Goal: Task Accomplishment & Management: Manage account settings

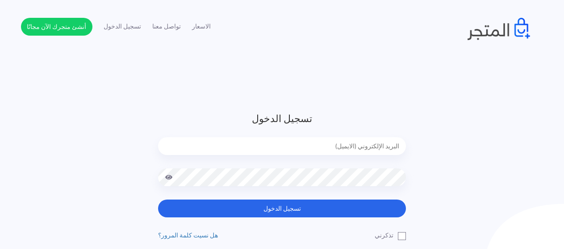
type input "[EMAIL_ADDRESS][DOMAIN_NAME]"
click at [304, 23] on div "الاسعار تواصل معنا تسجيل الدخول أنشئ متجرك الآن مجانًا" at bounding box center [282, 29] width 509 height 22
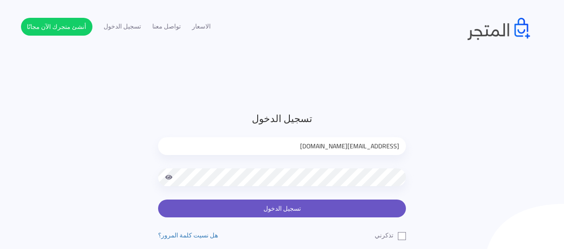
click at [303, 204] on button "تسجيل الدخول" at bounding box center [282, 209] width 248 height 18
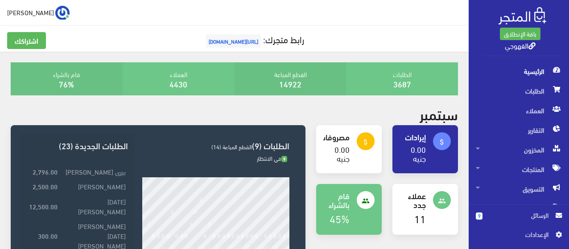
click at [523, 217] on span "الرسائل" at bounding box center [519, 216] width 59 height 10
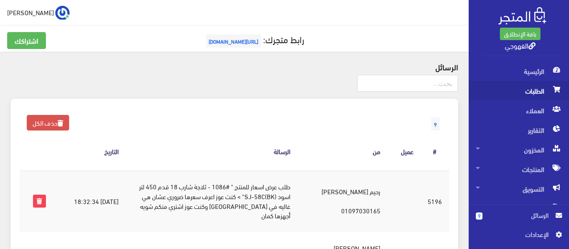
click at [535, 86] on span "الطلبات" at bounding box center [519, 91] width 86 height 20
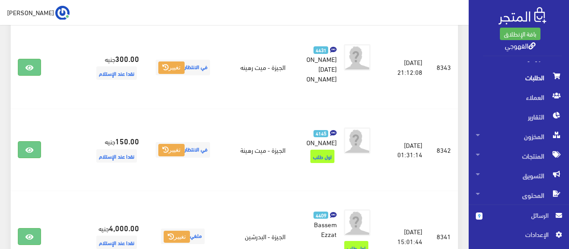
scroll to position [535, 0]
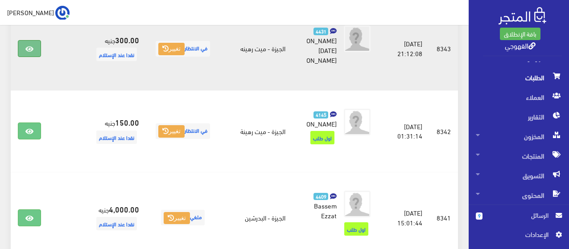
click at [35, 57] on link at bounding box center [29, 48] width 23 height 17
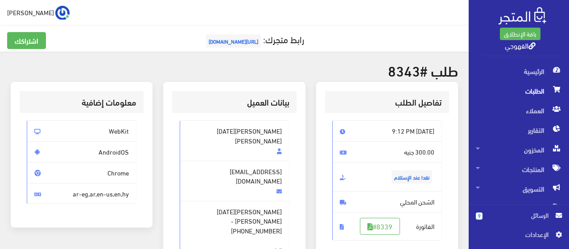
click at [533, 92] on span "الطلبات" at bounding box center [519, 91] width 86 height 20
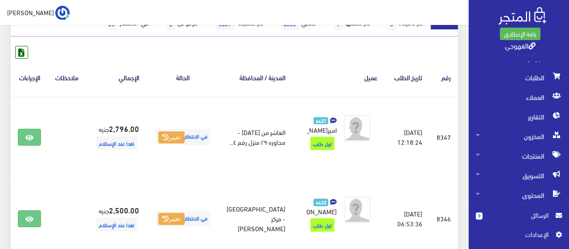
scroll to position [178, 0]
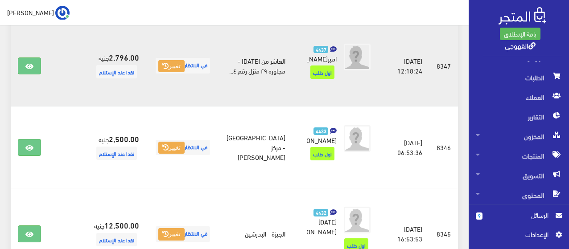
click at [77, 88] on td at bounding box center [66, 66] width 37 height 82
click at [185, 73] on button "تغيير" at bounding box center [171, 66] width 26 height 12
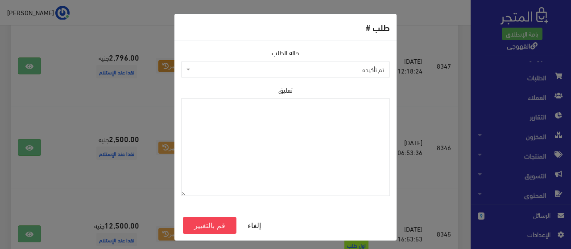
click at [122, 169] on div "طلب # حالة الطلب تم تأكيده تم شحنها ملغي تم تسليمه مرفوض رفض الاستلام من قبل ال…" at bounding box center [285, 124] width 571 height 249
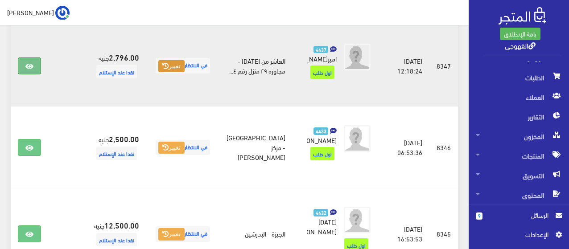
click at [33, 70] on icon at bounding box center [29, 66] width 8 height 7
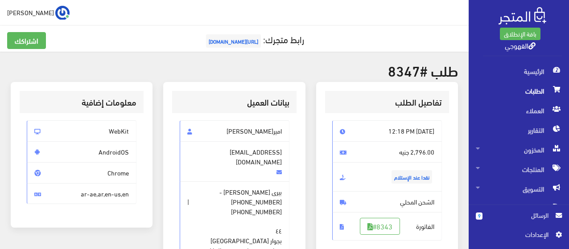
click at [525, 93] on span "الطلبات" at bounding box center [519, 91] width 86 height 20
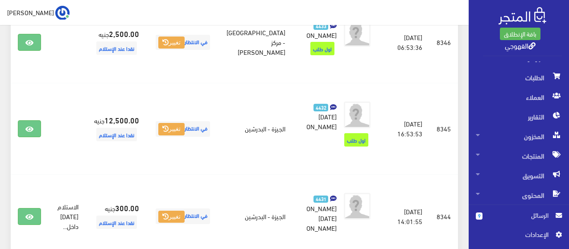
scroll to position [286, 0]
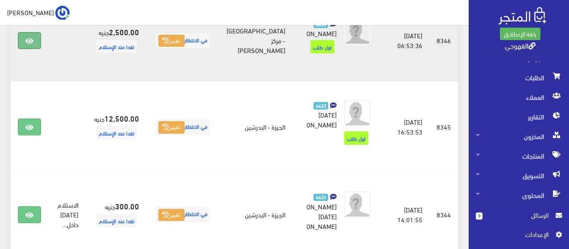
click at [23, 49] on link at bounding box center [29, 40] width 23 height 17
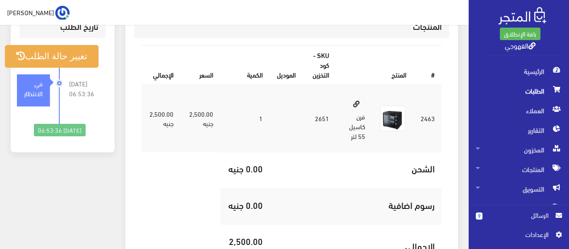
scroll to position [308, 0]
click at [537, 88] on span "الطلبات" at bounding box center [519, 91] width 86 height 20
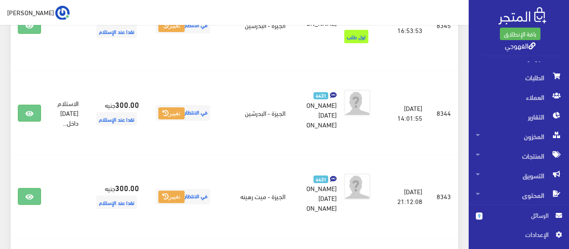
scroll to position [393, 0]
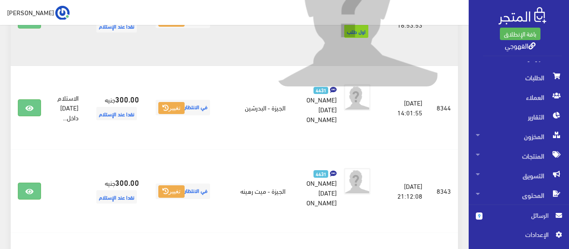
click at [277, 64] on img at bounding box center [357, 6] width 161 height 161
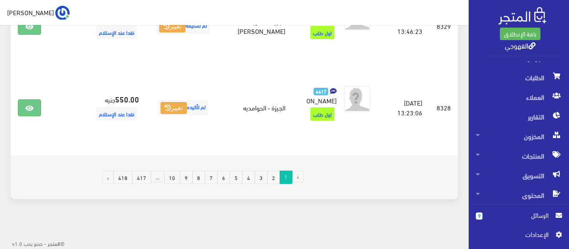
scroll to position [1877, 0]
click at [275, 184] on link "2" at bounding box center [273, 177] width 13 height 13
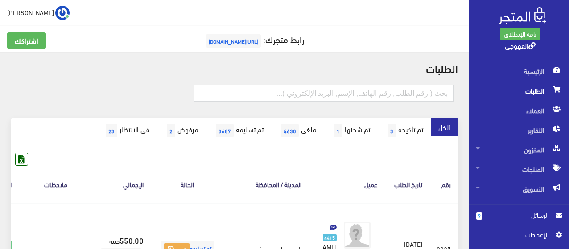
click at [503, 213] on span "الرسائل" at bounding box center [519, 216] width 59 height 10
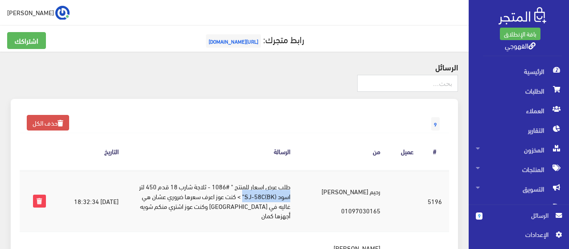
drag, startPoint x: 259, startPoint y: 196, endPoint x: 319, endPoint y: 201, distance: 60.4
click at [319, 201] on tr "#5196 2025-09-28 18:32:34 رحيم هشام 01097030165 طلب عرض اسعار للمنتج " #1086 - …" at bounding box center [235, 201] width 430 height 62
click at [339, 143] on th "من" at bounding box center [343, 151] width 90 height 37
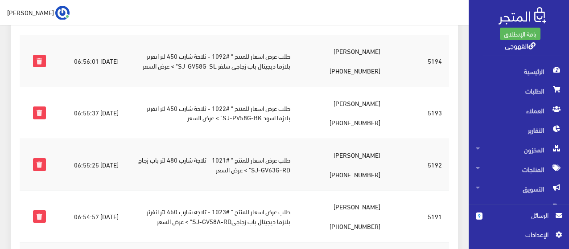
scroll to position [250, 0]
click at [65, 16] on icon at bounding box center [67, 16] width 4 height 4
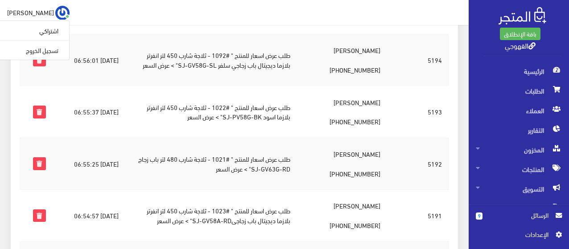
click at [147, 34] on td "طلب عرض اسعار للمنتج " #1092 - ثلاجة شارب 450 لتر انفرتر بلازما ديجيتال باب زجا…" at bounding box center [212, 60] width 172 height 52
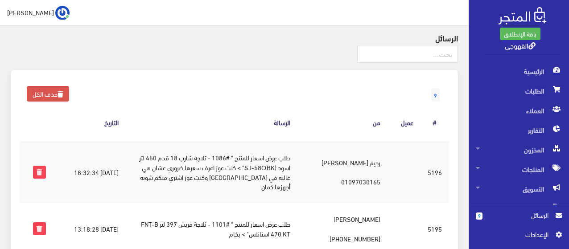
scroll to position [0, 0]
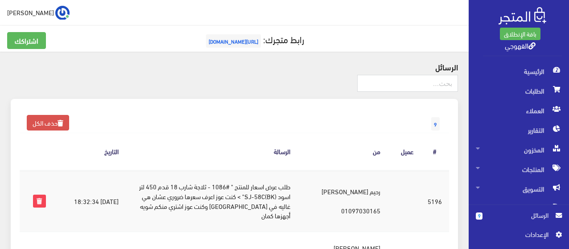
drag, startPoint x: 240, startPoint y: 42, endPoint x: 186, endPoint y: 66, distance: 58.9
click at [186, 66] on h4 "الرسائل" at bounding box center [235, 66] width 448 height 9
click at [549, 70] on span "الرئيسية" at bounding box center [519, 72] width 86 height 20
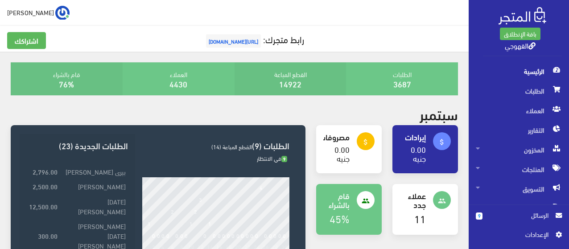
click at [227, 39] on span "[URL][DOMAIN_NAME]" at bounding box center [233, 40] width 55 height 13
click at [513, 113] on span "العملاء" at bounding box center [519, 111] width 86 height 20
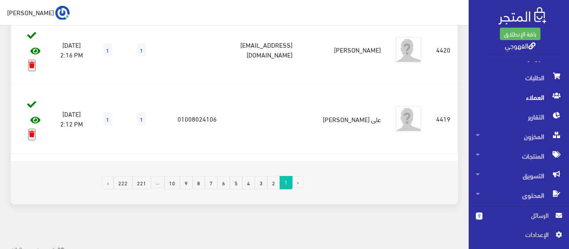
scroll to position [1403, 0]
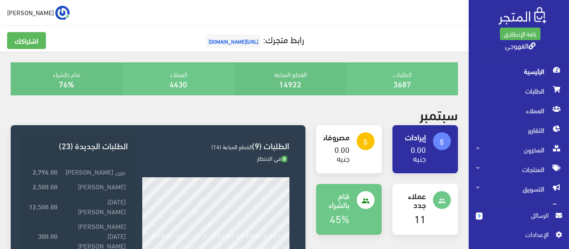
click at [502, 216] on span "الرسائل" at bounding box center [519, 216] width 59 height 10
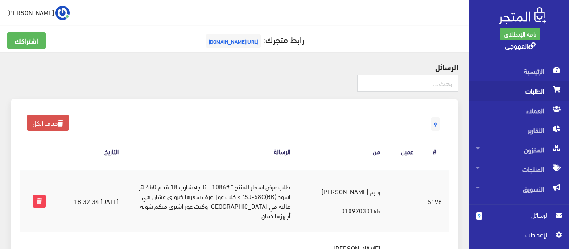
click at [520, 90] on span "الطلبات" at bounding box center [519, 91] width 86 height 20
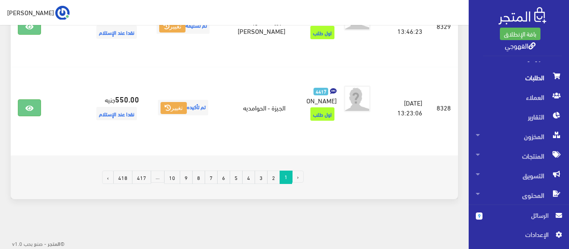
scroll to position [1895, 0]
click at [261, 178] on link "3" at bounding box center [261, 177] width 13 height 13
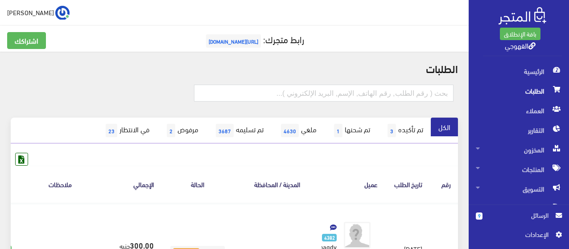
click at [523, 90] on span "الطلبات" at bounding box center [519, 91] width 86 height 20
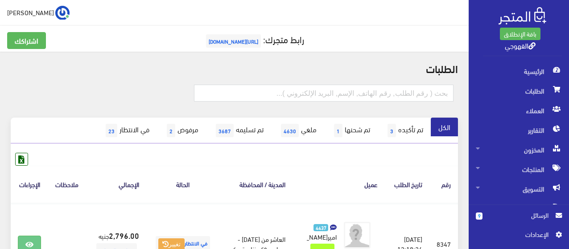
scroll to position [13, 0]
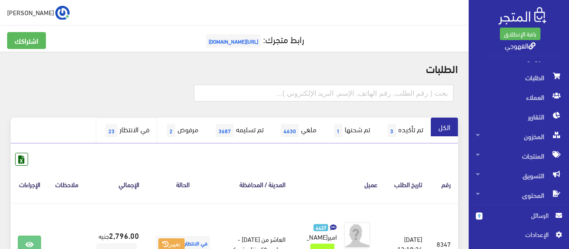
click at [108, 133] on link "في الانتظار 23" at bounding box center [126, 131] width 61 height 26
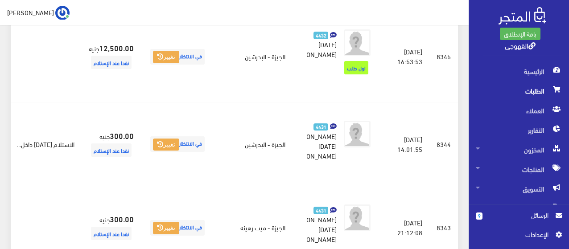
scroll to position [357, 0]
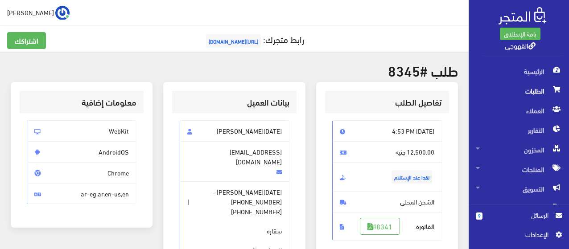
click at [530, 94] on span "الطلبات" at bounding box center [519, 91] width 86 height 20
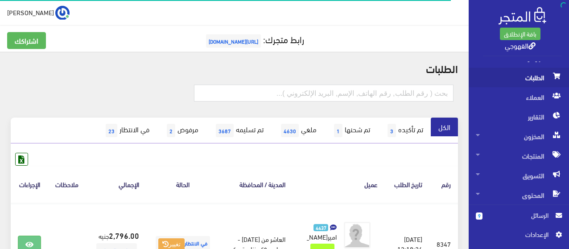
scroll to position [54, 0]
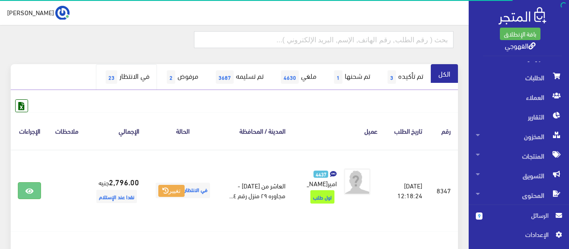
click at [114, 78] on link "في الانتظار 23" at bounding box center [126, 77] width 61 height 26
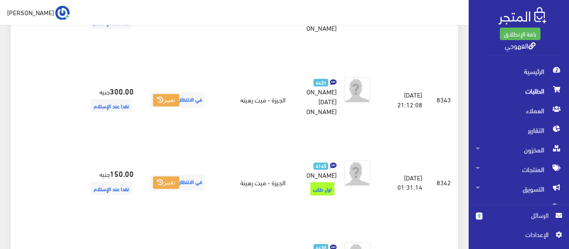
scroll to position [495, 0]
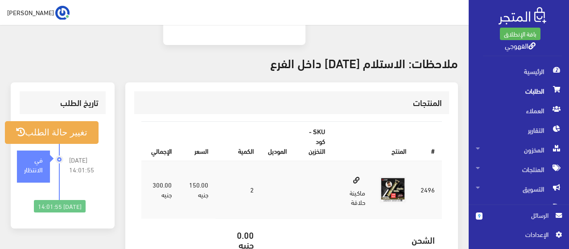
scroll to position [277, 0]
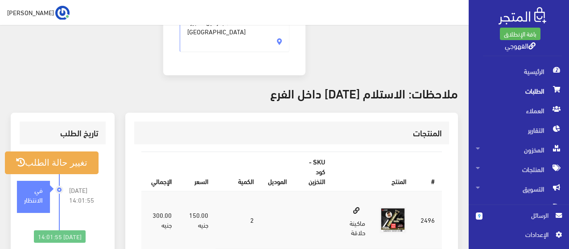
click at [535, 88] on span "الطلبات" at bounding box center [519, 91] width 86 height 20
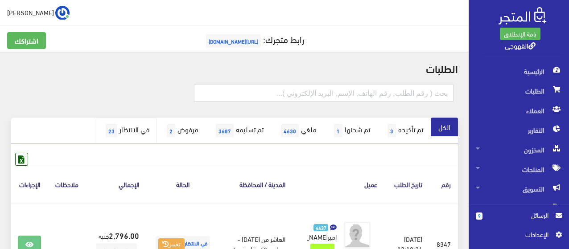
click at [119, 133] on link "في الانتظار 23" at bounding box center [126, 131] width 61 height 26
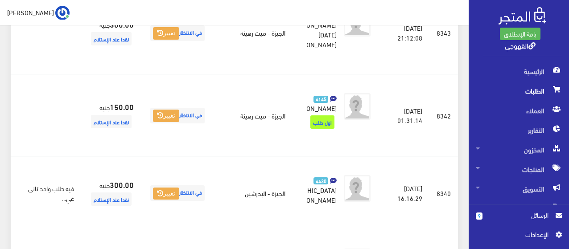
scroll to position [553, 0]
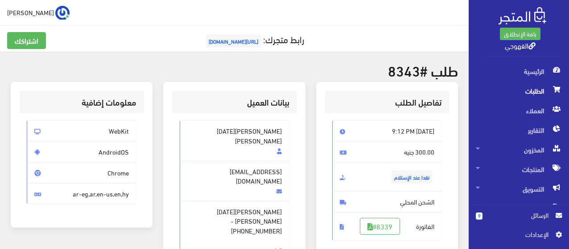
click at [510, 88] on span "الطلبات" at bounding box center [519, 91] width 86 height 20
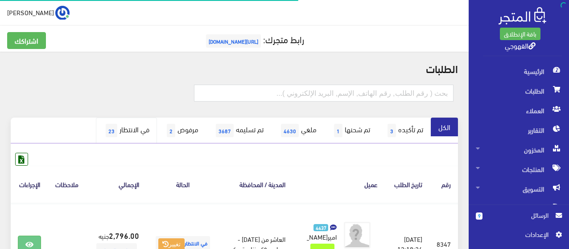
click at [117, 127] on link "في الانتظار 23" at bounding box center [126, 131] width 61 height 26
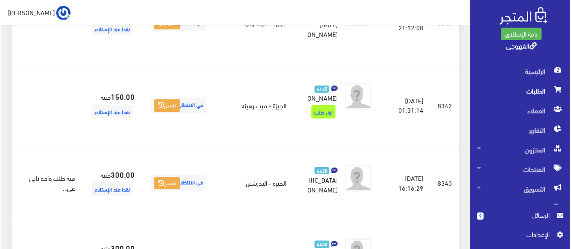
scroll to position [553, 0]
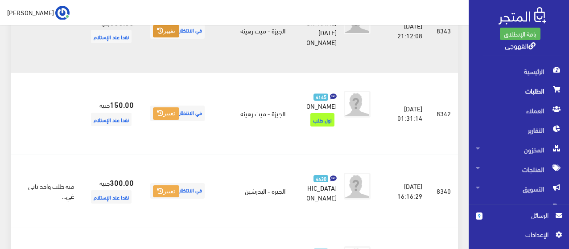
click at [179, 37] on button "تغيير" at bounding box center [166, 31] width 26 height 12
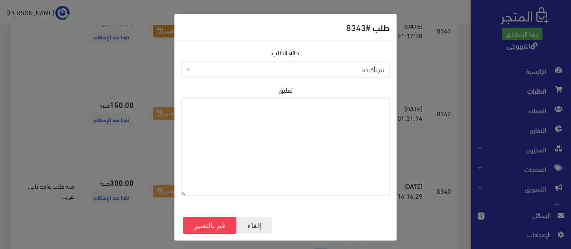
click at [251, 226] on button "إلغاء" at bounding box center [255, 225] width 36 height 17
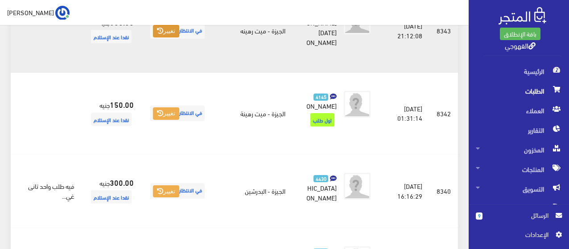
click at [179, 37] on button "تغيير" at bounding box center [166, 31] width 26 height 12
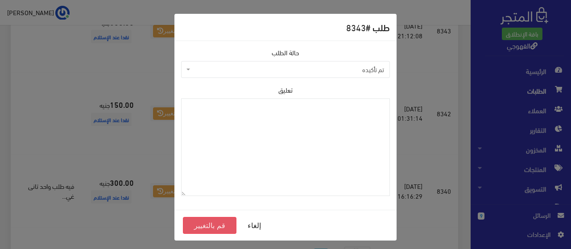
click at [206, 230] on button "قم بالتغيير" at bounding box center [210, 225] width 54 height 17
click at [203, 66] on span "تم تأكيده" at bounding box center [288, 69] width 192 height 9
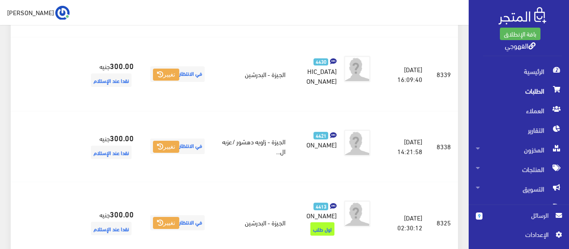
scroll to position [678, 0]
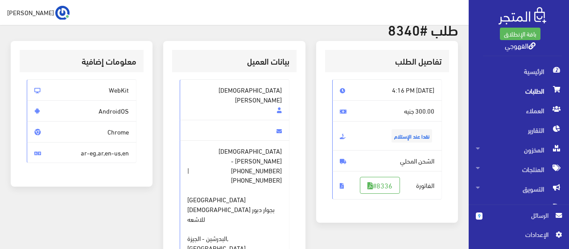
scroll to position [36, 0]
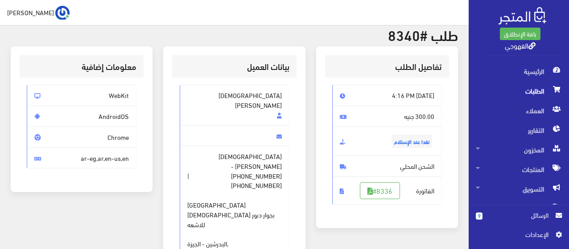
click at [545, 83] on span "الطلبات" at bounding box center [519, 91] width 86 height 20
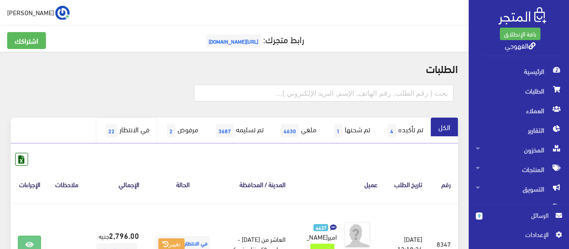
click at [124, 134] on link "في الانتظار 22" at bounding box center [126, 131] width 61 height 26
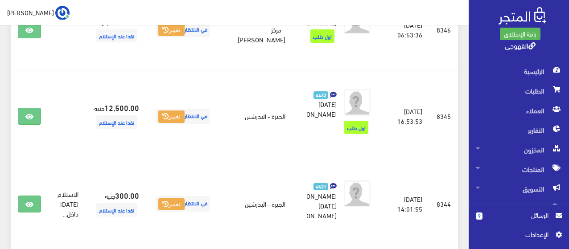
scroll to position [321, 0]
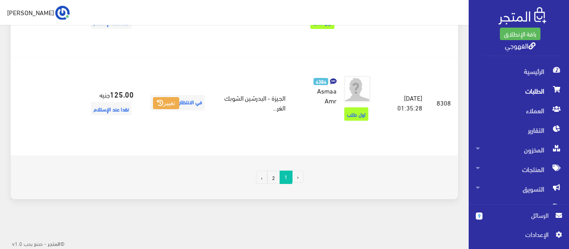
scroll to position [2108, 0]
click at [275, 174] on link "2" at bounding box center [273, 177] width 13 height 13
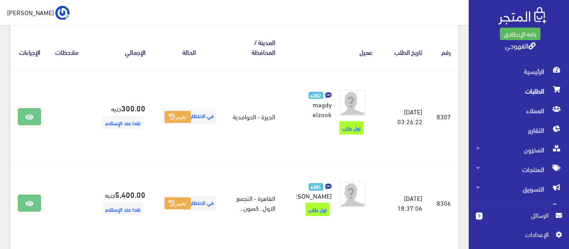
scroll to position [124, 0]
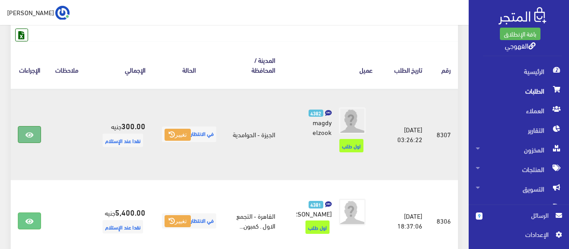
click at [41, 136] on link at bounding box center [29, 134] width 23 height 17
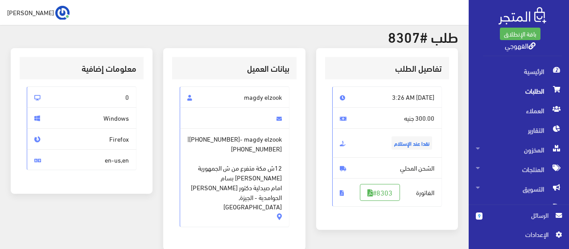
scroll to position [36, 0]
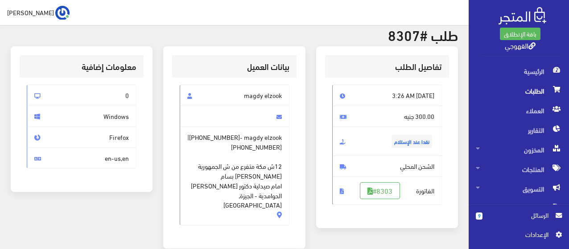
click at [531, 92] on span "الطلبات" at bounding box center [519, 91] width 86 height 20
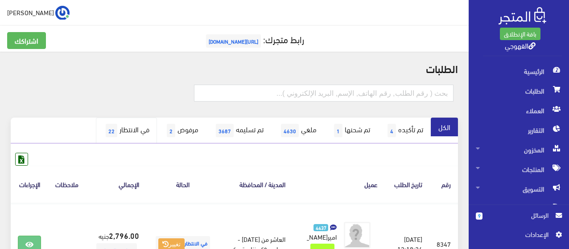
click at [106, 136] on link "في الانتظار 22" at bounding box center [126, 131] width 61 height 26
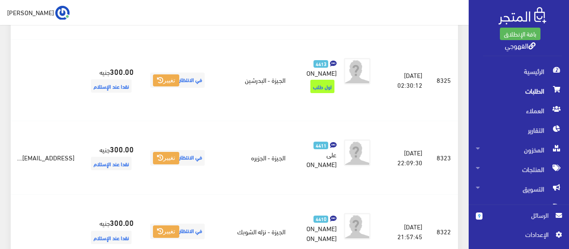
scroll to position [821, 0]
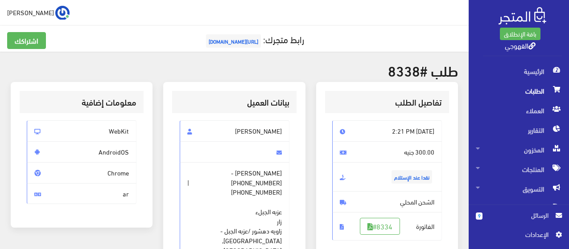
click at [535, 88] on span "الطلبات" at bounding box center [519, 91] width 86 height 20
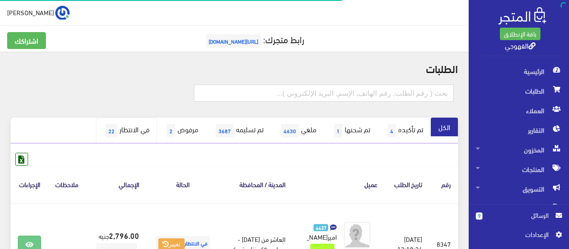
click at [119, 137] on link "في الانتظار 22" at bounding box center [126, 131] width 61 height 26
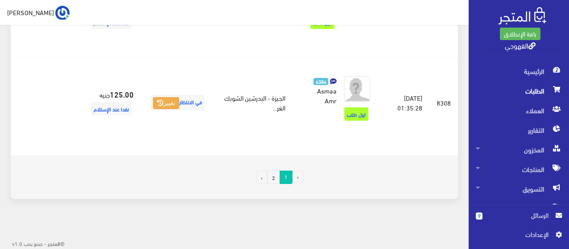
scroll to position [1696, 0]
click at [524, 217] on span "الرسائل" at bounding box center [519, 216] width 59 height 10
